Goal: Check status: Check status

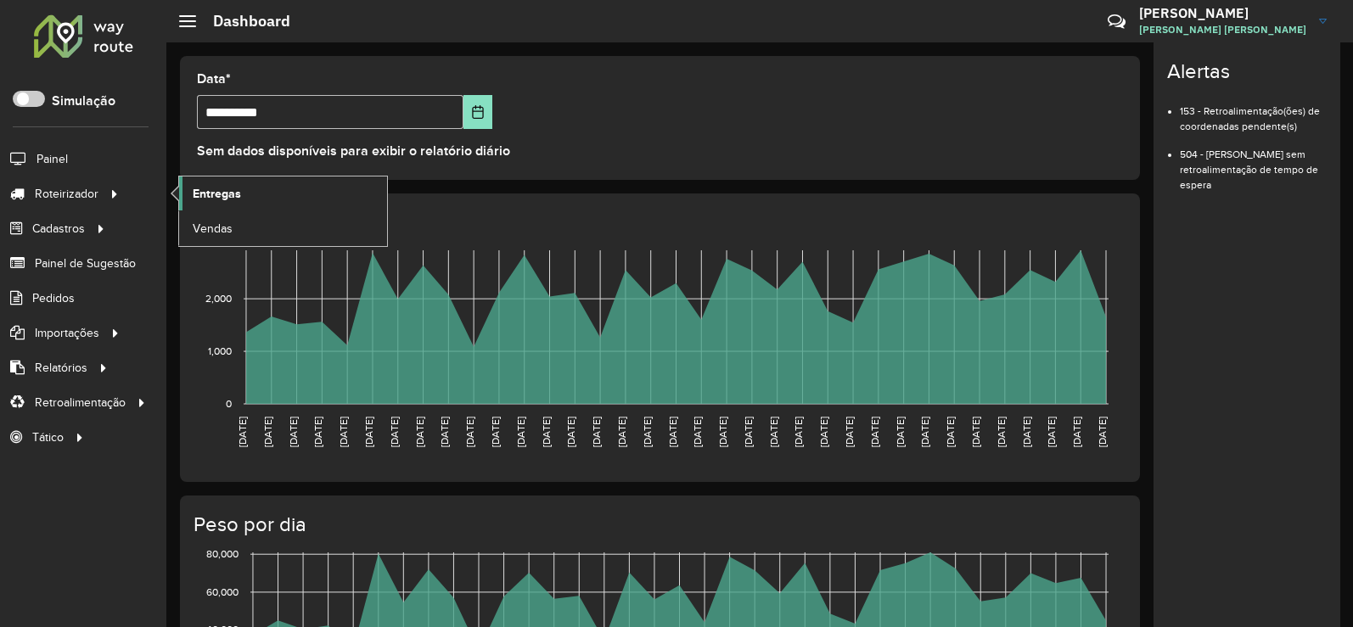
click at [212, 189] on span "Entregas" at bounding box center [217, 194] width 48 height 18
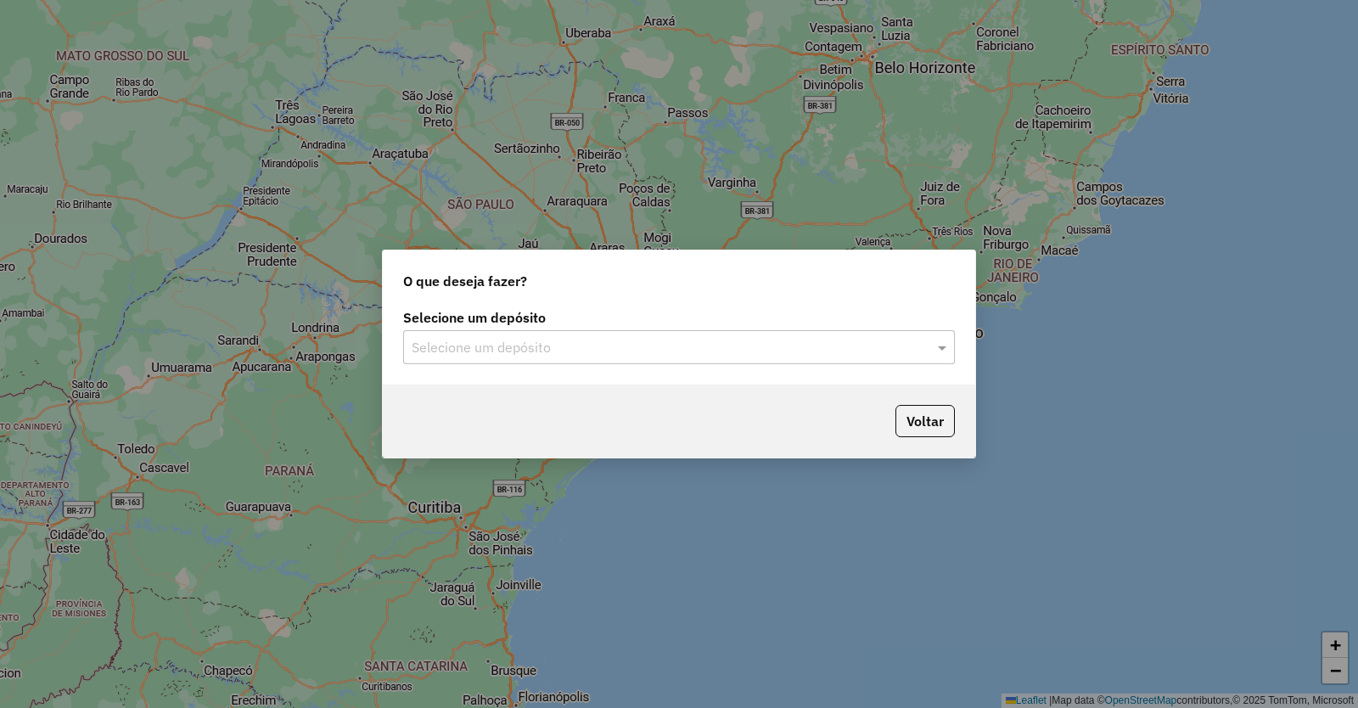
click at [560, 338] on input "text" at bounding box center [662, 348] width 501 height 20
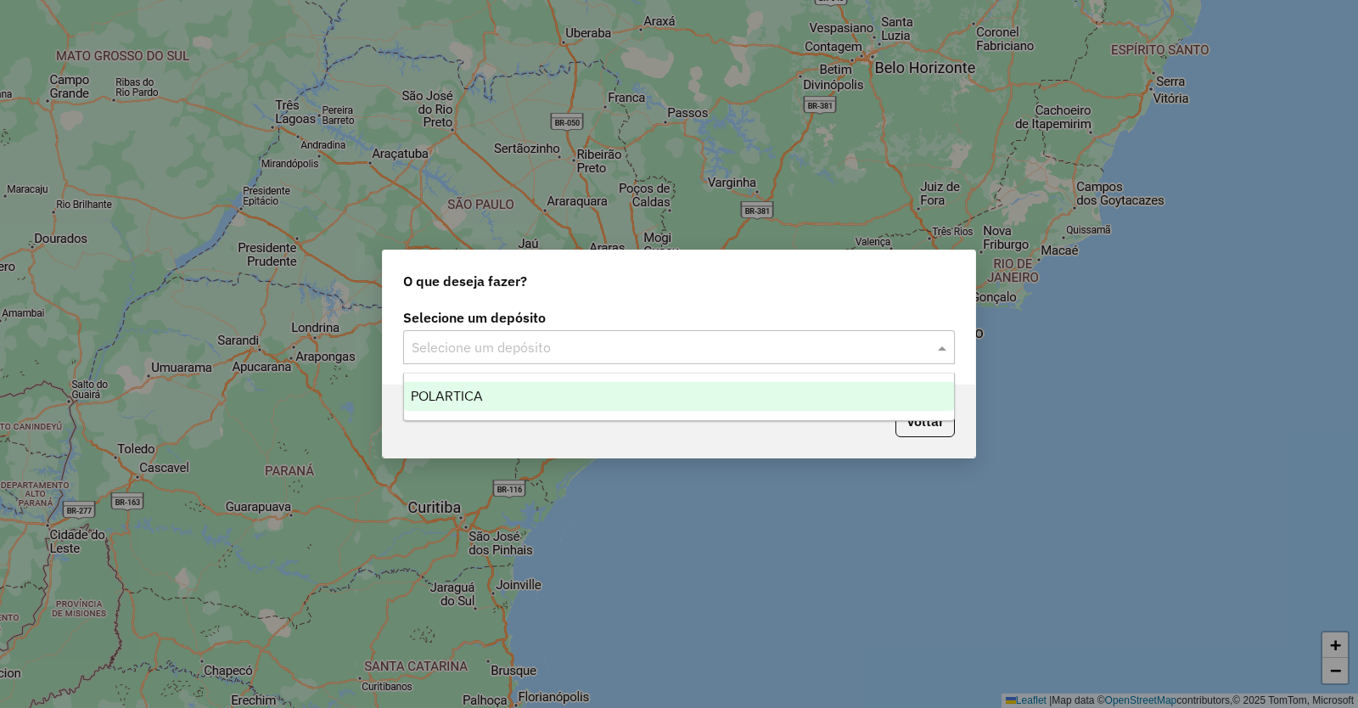
click at [468, 390] on span "POLARTICA" at bounding box center [447, 396] width 72 height 14
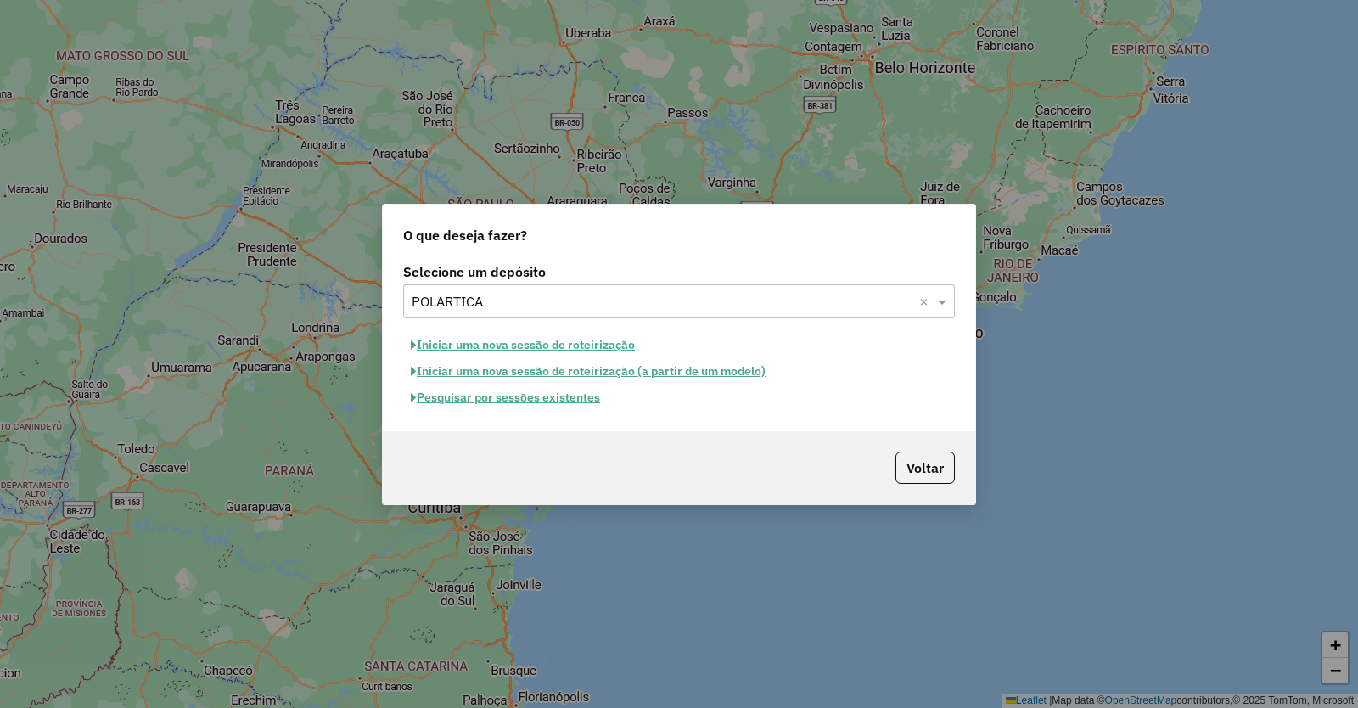
click at [535, 396] on button "Pesquisar por sessões existentes" at bounding box center [505, 397] width 205 height 26
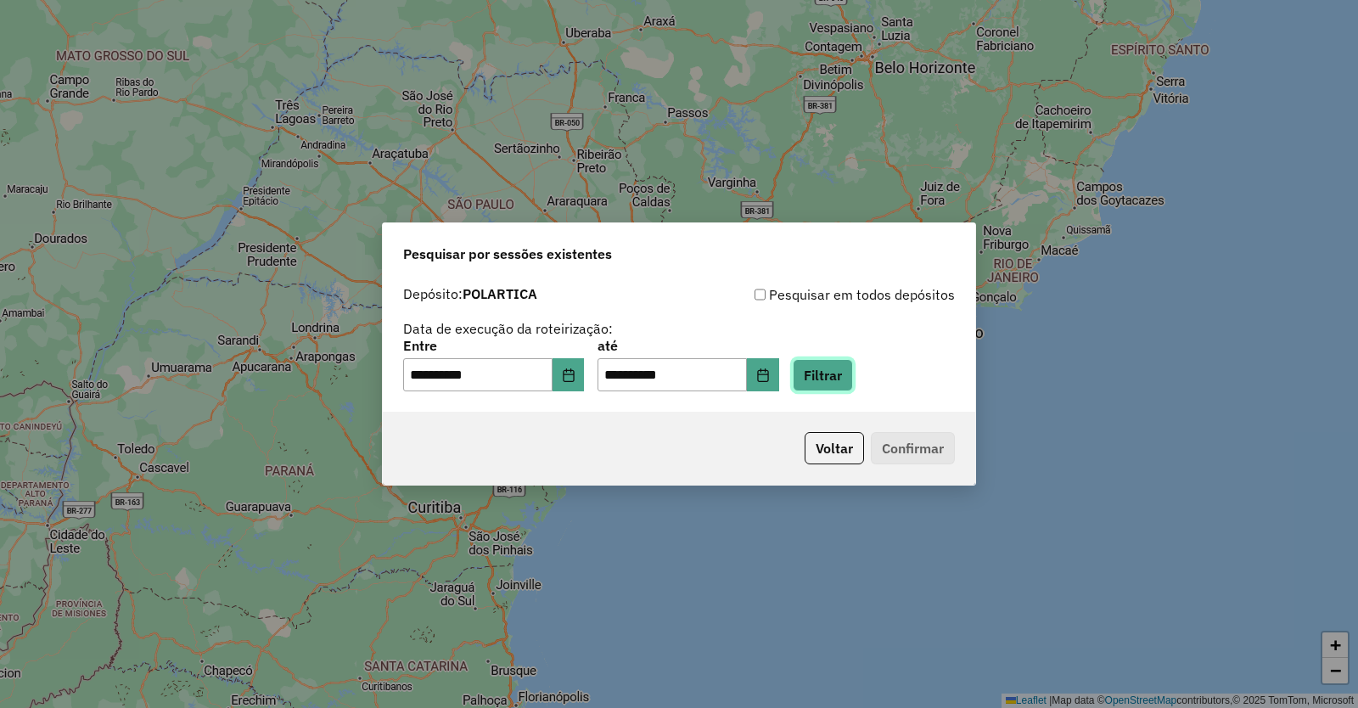
click at [832, 378] on button "Filtrar" at bounding box center [823, 375] width 60 height 32
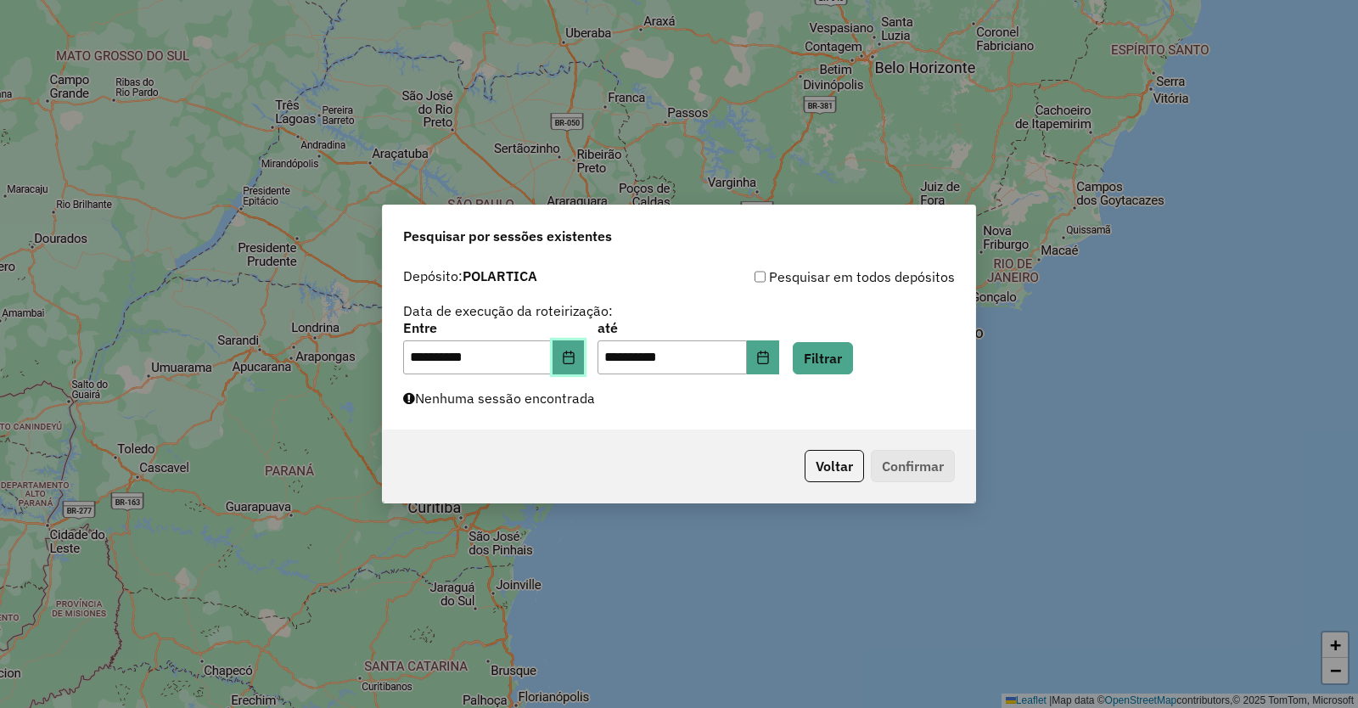
click at [575, 359] on icon "Choose Date" at bounding box center [569, 357] width 14 height 14
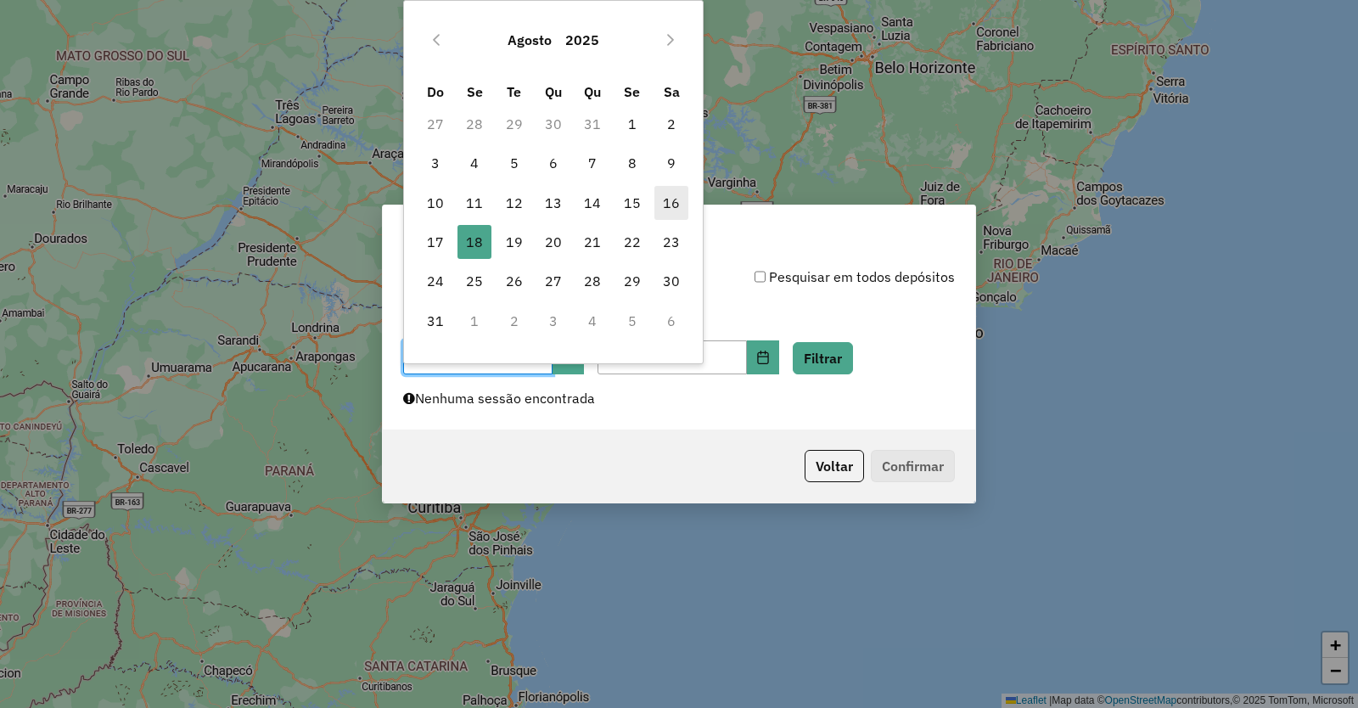
click at [671, 201] on span "16" at bounding box center [671, 203] width 34 height 34
type input "**********"
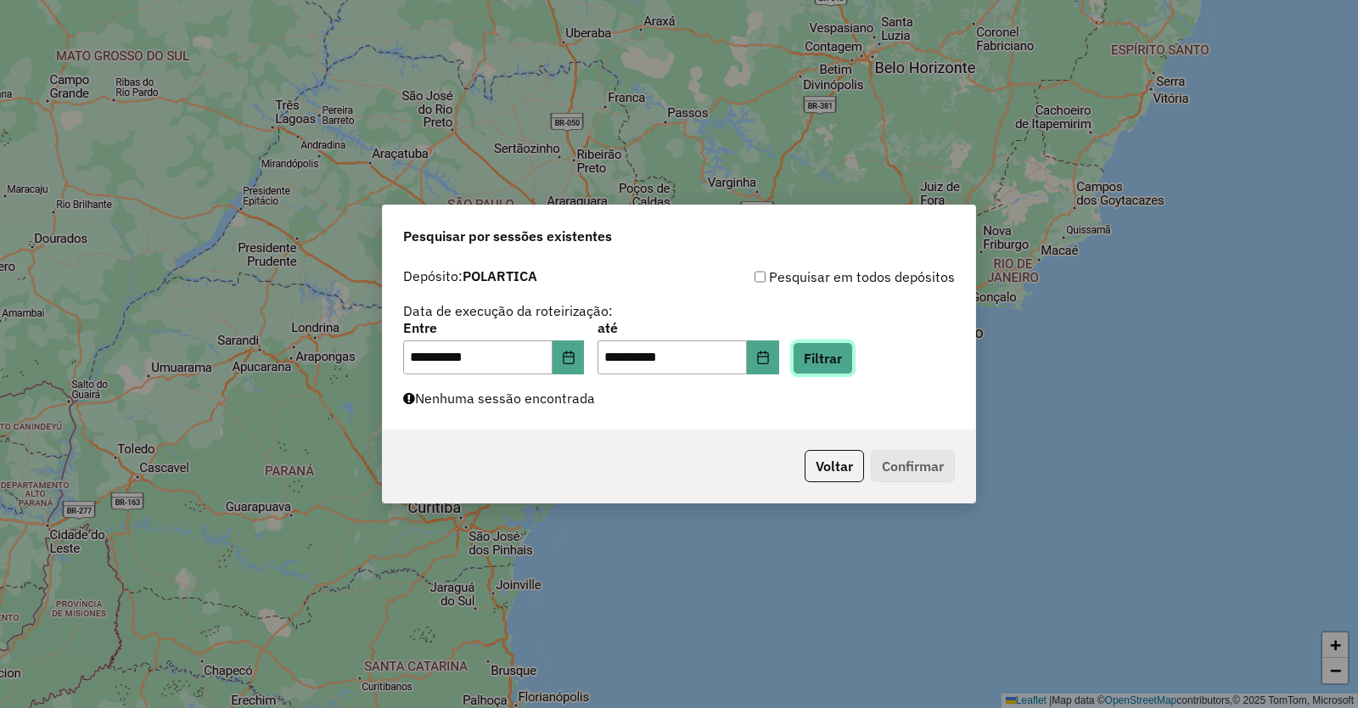
click at [853, 356] on button "Filtrar" at bounding box center [823, 358] width 60 height 32
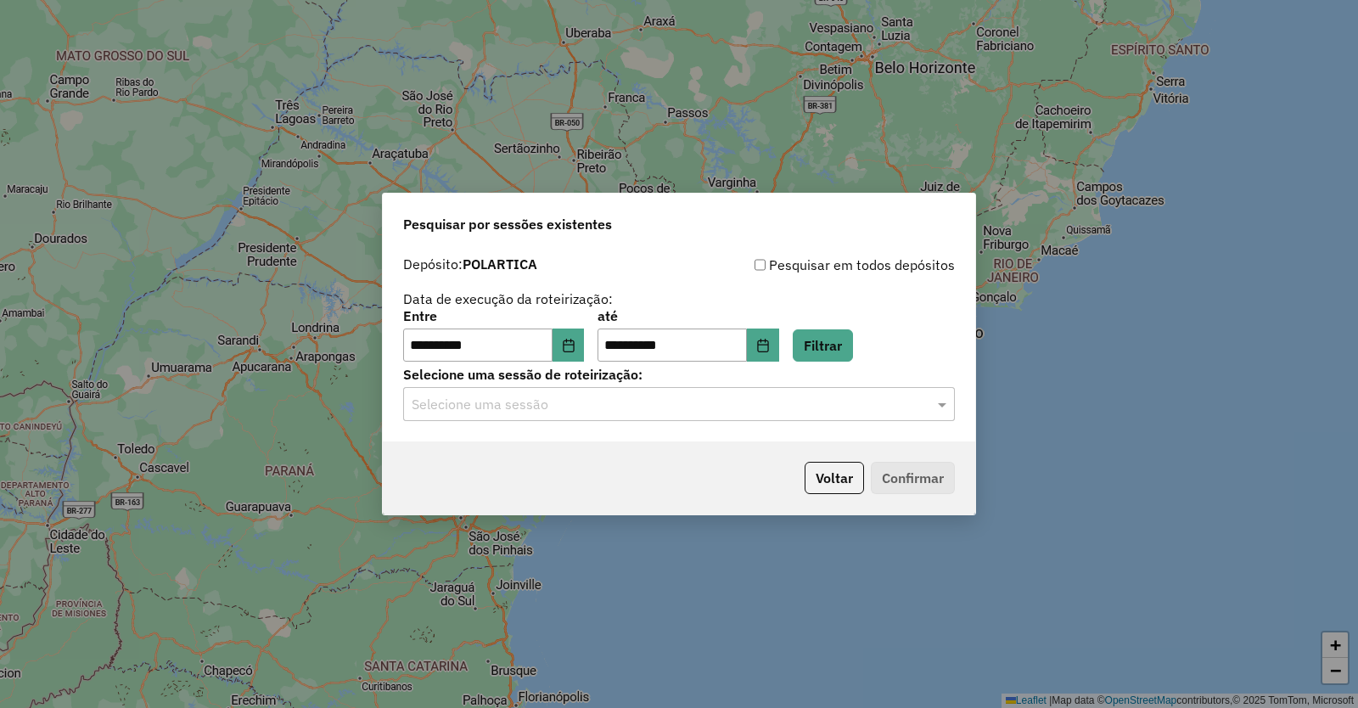
click at [623, 398] on input "text" at bounding box center [662, 405] width 501 height 20
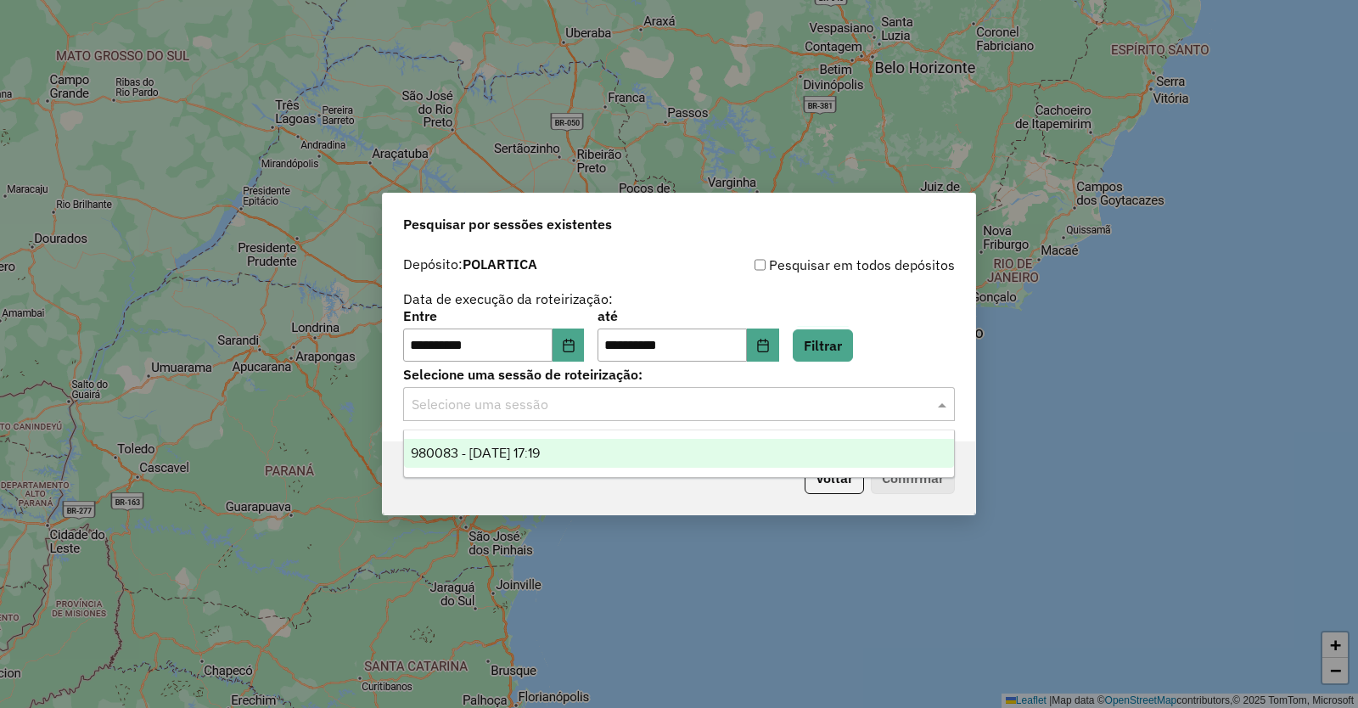
click at [517, 446] on span "980083 - 16/08/2025 17:19" at bounding box center [475, 453] width 129 height 14
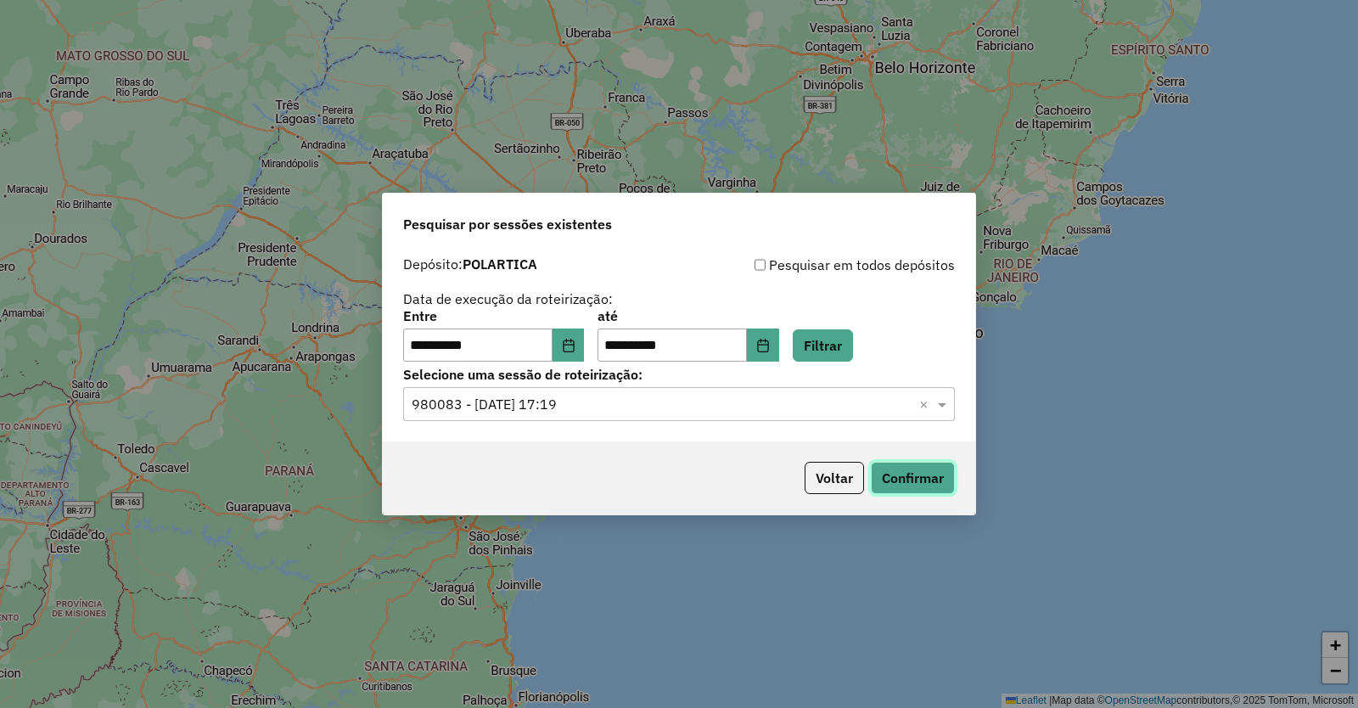
click at [908, 472] on button "Confirmar" at bounding box center [913, 478] width 84 height 32
